Goal: Browse casually: Explore the website without a specific task or goal

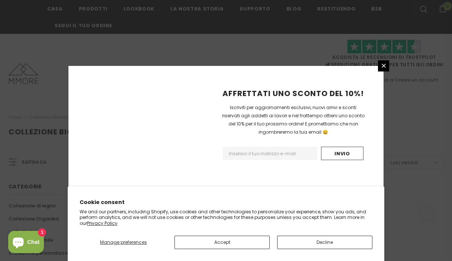
scroll to position [517, 0]
